Goal: Task Accomplishment & Management: Manage account settings

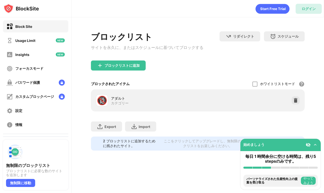
click at [308, 11] on div "ログイン" at bounding box center [309, 9] width 14 height 5
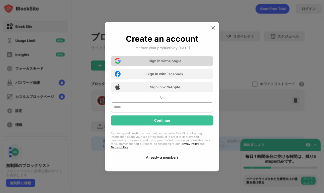
click at [185, 64] on div "Sign in with Google" at bounding box center [162, 61] width 103 height 10
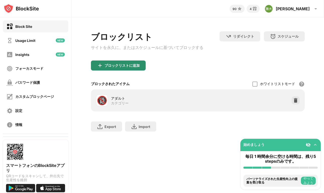
click at [105, 64] on div "ブロックリストに追加" at bounding box center [118, 66] width 55 height 10
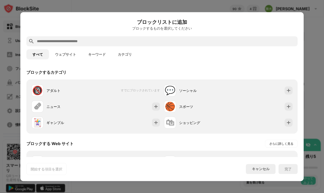
click at [112, 45] on div at bounding box center [161, 41] width 271 height 10
click at [108, 43] on input "text" at bounding box center [165, 41] width 259 height 6
click at [64, 52] on button "ウェブサイト" at bounding box center [65, 54] width 33 height 10
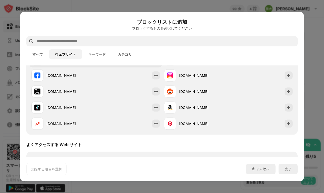
scroll to position [46, 0]
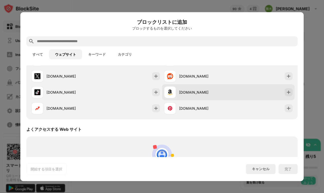
click at [195, 92] on div "[DOMAIN_NAME]" at bounding box center [203, 92] width 49 height 5
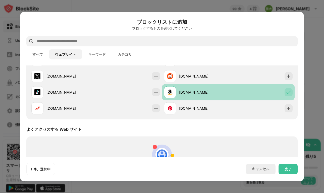
click at [195, 92] on div "[DOMAIN_NAME]" at bounding box center [203, 92] width 49 height 5
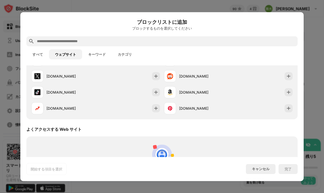
click at [122, 37] on div at bounding box center [161, 41] width 271 height 10
click at [122, 42] on input "text" at bounding box center [165, 41] width 259 height 6
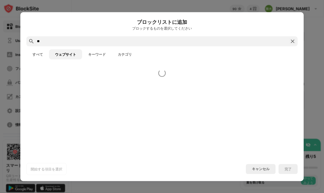
type input "*"
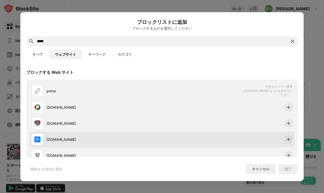
type input "*****"
click at [99, 138] on div "[DOMAIN_NAME]" at bounding box center [104, 139] width 116 height 5
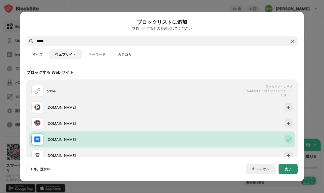
click at [287, 168] on div "完了" at bounding box center [288, 169] width 7 height 4
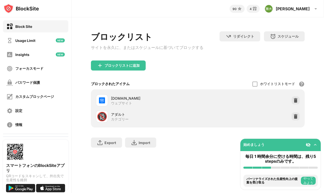
click at [173, 103] on div "[DOMAIN_NAME] ウェブサイト" at bounding box center [154, 101] width 87 height 10
click at [142, 101] on div "[DOMAIN_NAME]" at bounding box center [154, 98] width 87 height 5
click at [130, 77] on div "ブロックリストに追加" at bounding box center [198, 70] width 214 height 18
click at [129, 68] on div "ブロックリストに追加" at bounding box center [122, 66] width 35 height 4
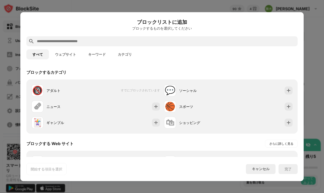
click at [106, 52] on button "キーワード" at bounding box center [97, 54] width 30 height 10
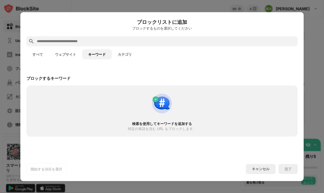
click at [97, 43] on input "text" at bounding box center [165, 41] width 259 height 6
paste input "**********"
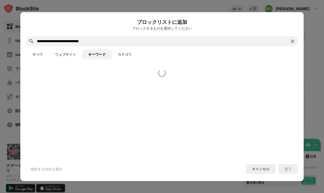
type input "**********"
click at [39, 53] on button "すべて" at bounding box center [37, 54] width 23 height 10
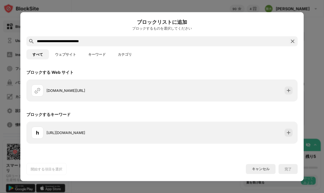
click at [53, 54] on button "ウェブサイト" at bounding box center [65, 54] width 33 height 10
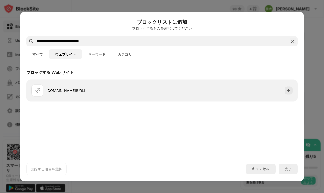
click at [50, 173] on div "開始する項目を選択" at bounding box center [46, 169] width 40 height 12
click at [103, 54] on button "キーワード" at bounding box center [97, 54] width 30 height 10
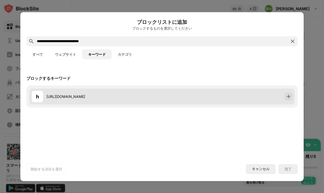
click at [99, 97] on div "[URL][DOMAIN_NAME]" at bounding box center [104, 96] width 116 height 5
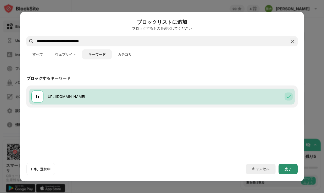
click at [286, 167] on div "完了" at bounding box center [288, 169] width 7 height 4
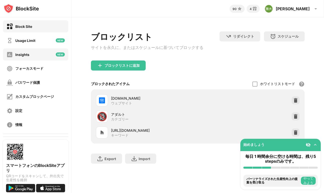
click at [47, 53] on div "Insights" at bounding box center [35, 55] width 65 height 12
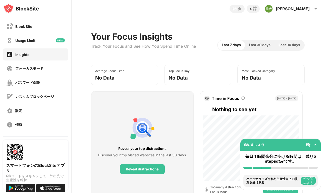
click at [47, 43] on div "Usage Limit" at bounding box center [35, 40] width 65 height 12
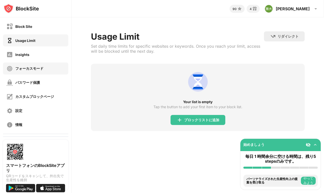
click at [47, 67] on div "フォーカスモード" at bounding box center [35, 69] width 65 height 12
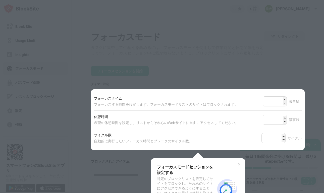
click at [191, 84] on div at bounding box center [162, 96] width 324 height 193
click at [240, 167] on img at bounding box center [239, 165] width 4 height 4
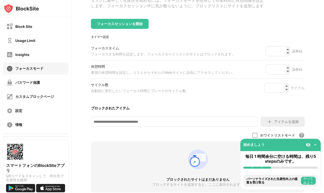
scroll to position [56, 0]
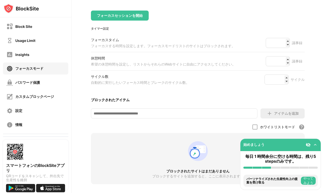
click at [310, 182] on button "やってみよう" at bounding box center [308, 181] width 15 height 8
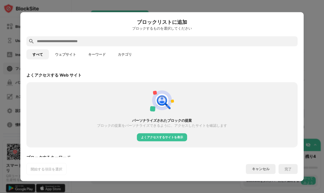
scroll to position [175, 0]
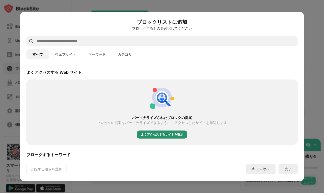
click at [180, 134] on div "よくアクセスするサイトを表示" at bounding box center [162, 134] width 42 height 5
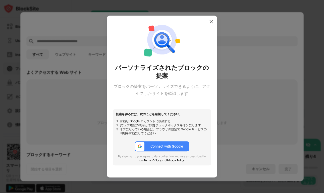
click at [172, 145] on div "Connect with Google" at bounding box center [167, 147] width 32 height 4
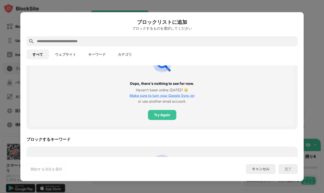
scroll to position [214, 0]
click at [164, 116] on div "Try Again" at bounding box center [162, 115] width 16 height 4
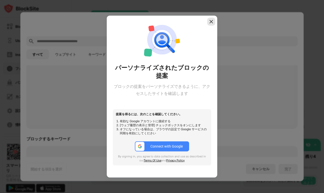
click at [209, 19] on img at bounding box center [211, 21] width 5 height 5
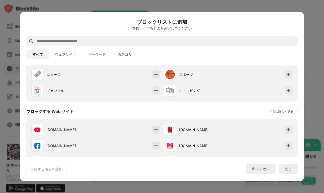
scroll to position [32, 0]
click at [251, 169] on div "キャンセル" at bounding box center [261, 169] width 30 height 10
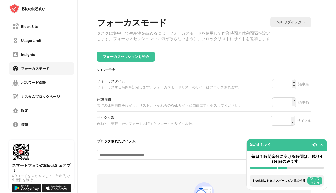
scroll to position [0, 0]
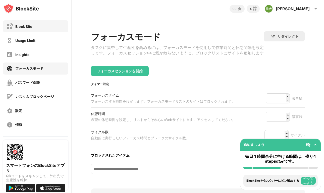
click at [31, 31] on div "Block Site" at bounding box center [35, 26] width 65 height 12
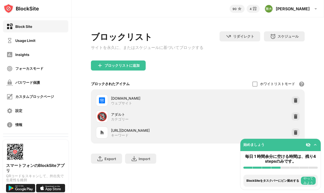
click at [128, 73] on div "ブロックリストに追加" at bounding box center [198, 70] width 214 height 18
click at [128, 71] on div "ブロックリストに追加" at bounding box center [118, 66] width 55 height 10
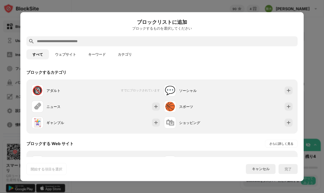
click at [114, 44] on input "text" at bounding box center [165, 41] width 259 height 6
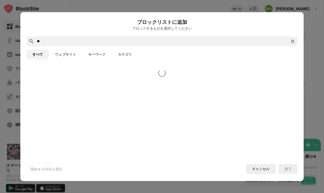
type input "*"
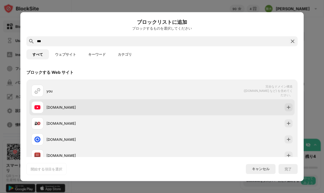
type input "***"
click at [89, 103] on div "[DOMAIN_NAME]" at bounding box center [96, 107] width 131 height 12
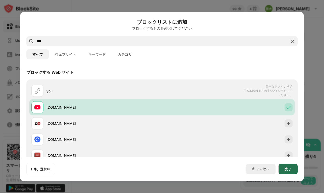
click at [286, 166] on div "完了" at bounding box center [288, 169] width 19 height 10
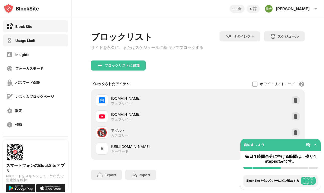
click at [50, 44] on div "Usage Limit" at bounding box center [35, 40] width 65 height 12
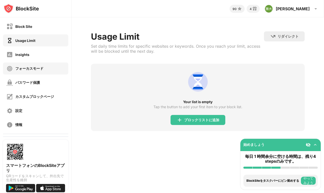
click at [50, 62] on div "Block Site Usage Limit Insights フォーカスモード パスワード保護 カスタムブロックページ 設定 情報" at bounding box center [35, 75] width 71 height 117
click at [43, 60] on div "Insights" at bounding box center [35, 55] width 65 height 12
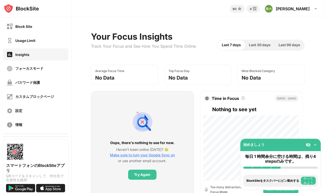
click at [41, 67] on div "フォーカスモード" at bounding box center [29, 68] width 28 height 5
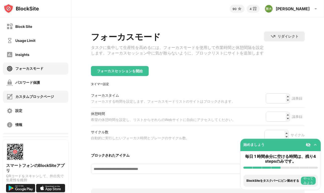
click at [45, 99] on div "カスタムブロックページ" at bounding box center [34, 97] width 39 height 5
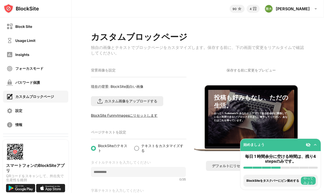
click at [48, 86] on div "パスワード保護" at bounding box center [35, 83] width 65 height 12
